Goal: Information Seeking & Learning: Learn about a topic

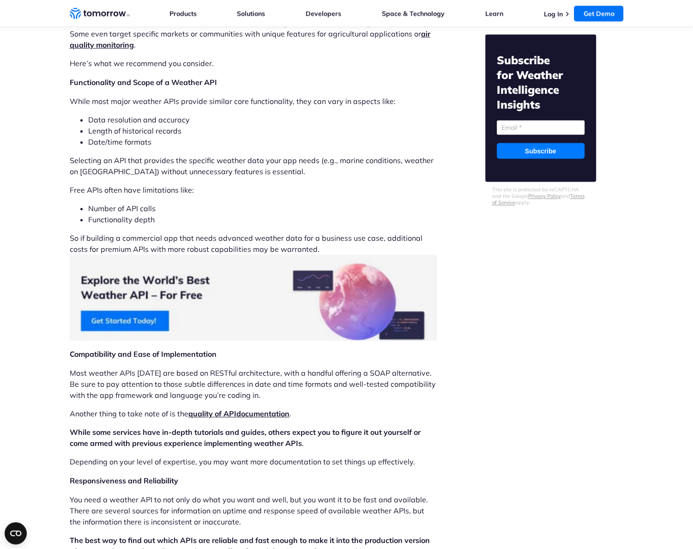
scroll to position [1570, 0]
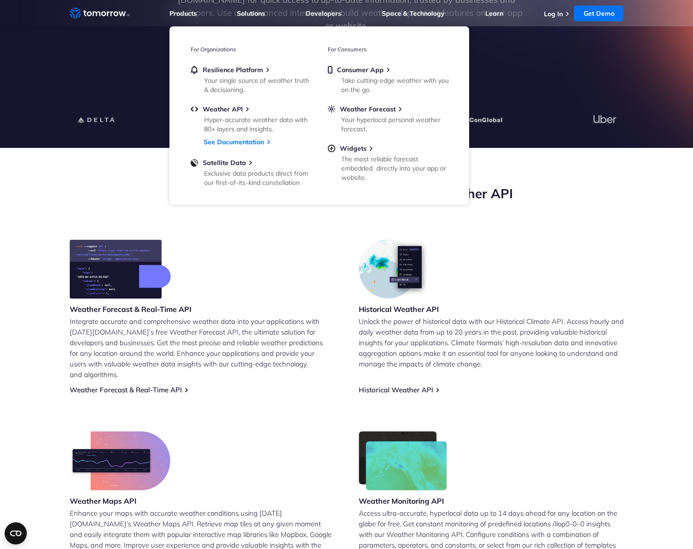
scroll to position [277, 0]
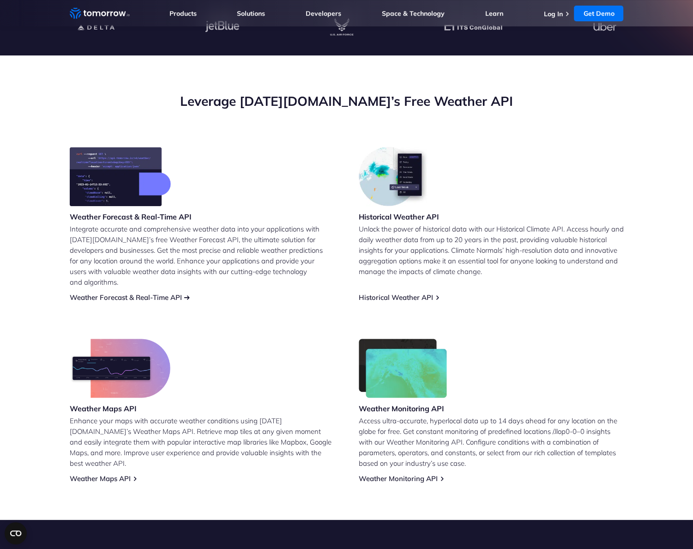
click at [170, 293] on link "Weather Forecast & Real-Time API" at bounding box center [126, 297] width 112 height 9
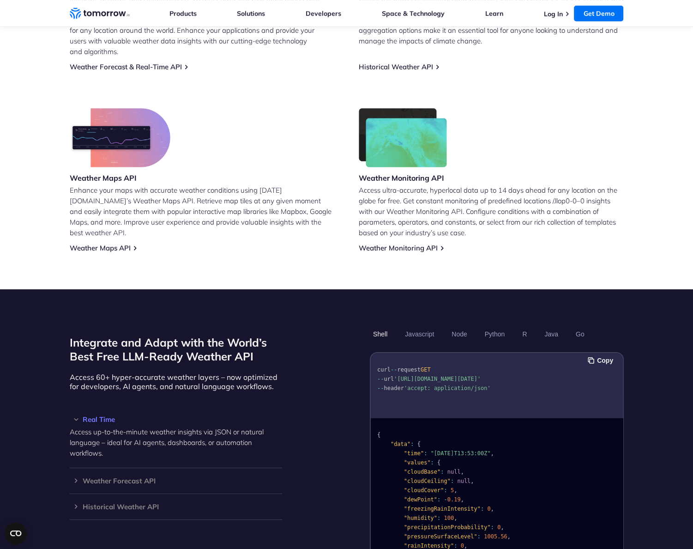
scroll to position [785, 0]
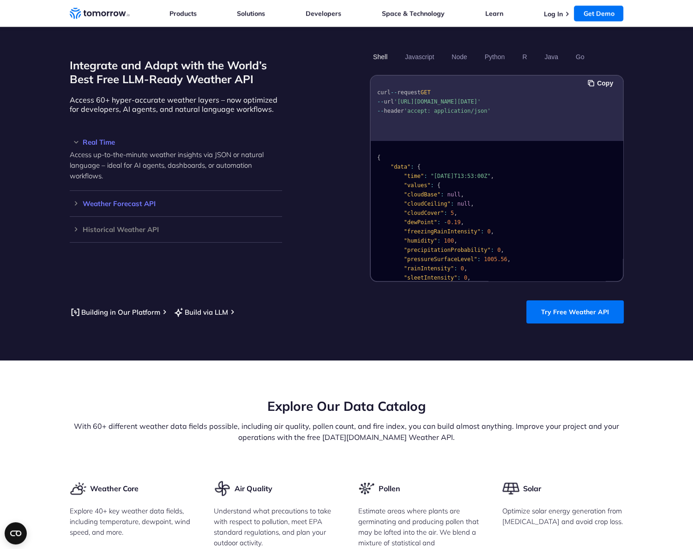
click at [140, 199] on div "Weather Forecast API Access ultra-accurate, hyperlocal data up to 14 days in th…" at bounding box center [176, 204] width 212 height 26
click at [139, 197] on div "Weather Forecast API Access ultra-accurate, hyperlocal data up to 14 days in th…" at bounding box center [176, 204] width 212 height 26
click at [80, 200] on h3 "Weather Forecast API" at bounding box center [176, 203] width 212 height 7
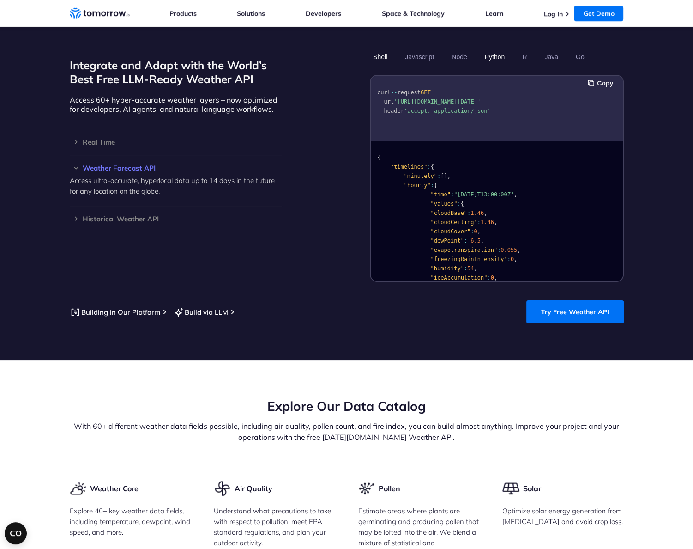
click at [493, 49] on button "Python" at bounding box center [494, 57] width 27 height 16
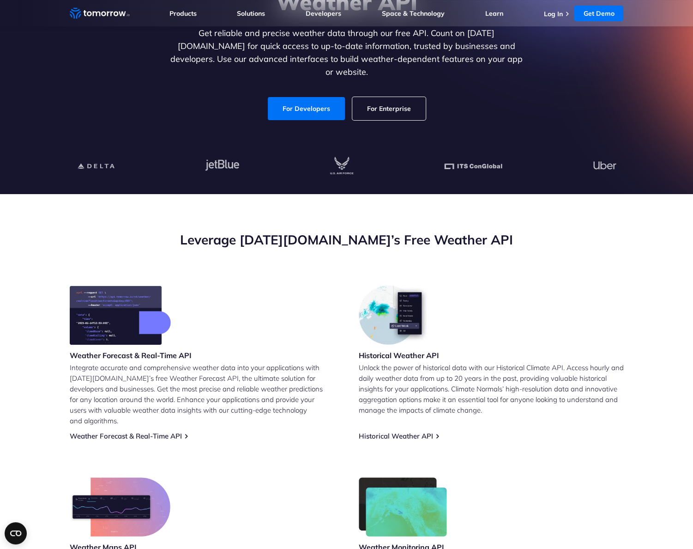
scroll to position [0, 0]
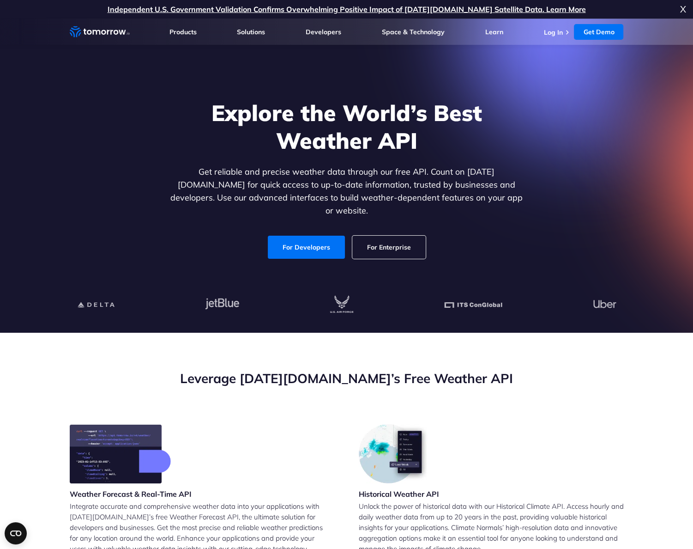
click at [385, 246] on link "For Enterprise" at bounding box center [388, 247] width 73 height 23
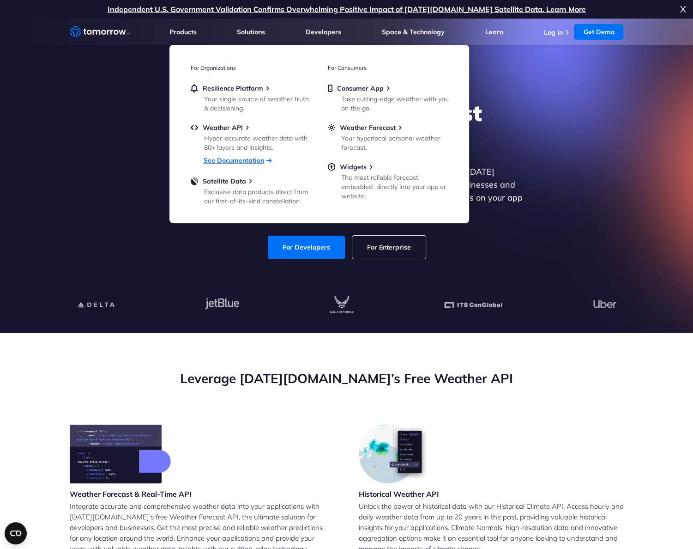
click at [236, 161] on link "See Documentation" at bounding box center [234, 160] width 61 height 8
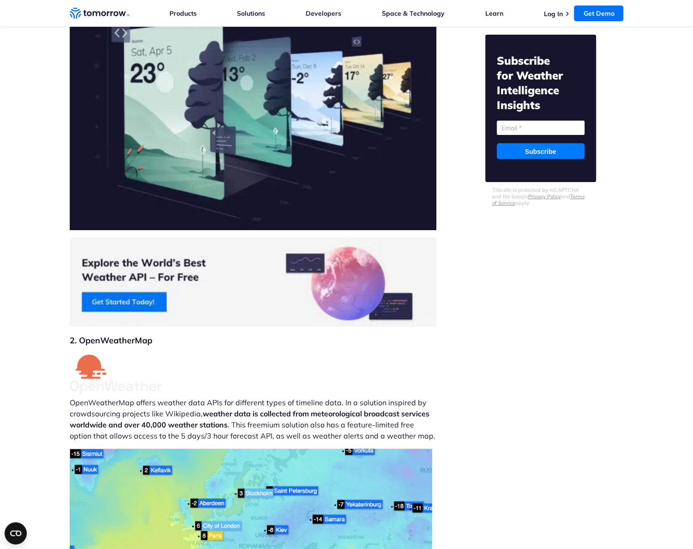
scroll to position [3002, 0]
